Goal: Task Accomplishment & Management: Manage account settings

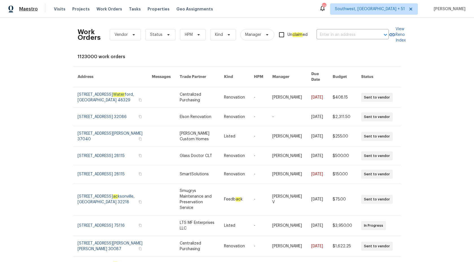
click at [32, 12] on span "Maestro" at bounding box center [28, 9] width 19 height 6
